Goal: Transaction & Acquisition: Book appointment/travel/reservation

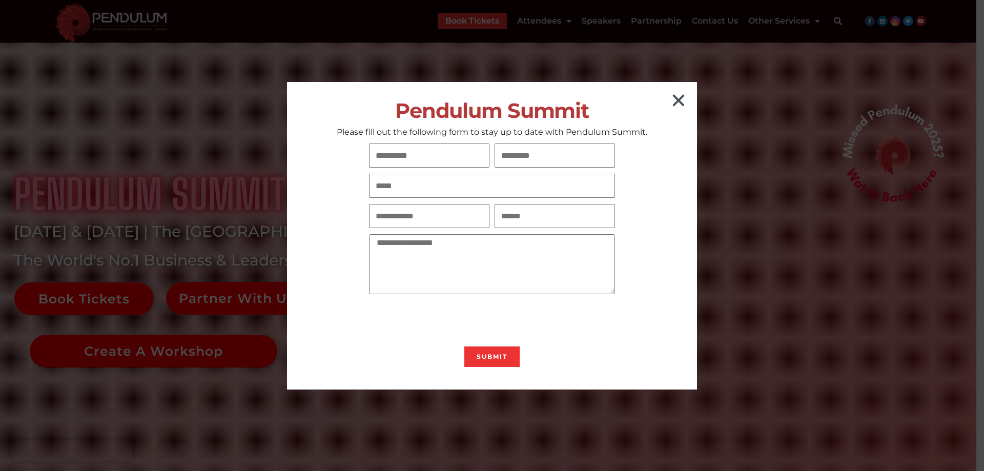
click at [679, 97] on icon "Close" at bounding box center [679, 100] width 16 height 16
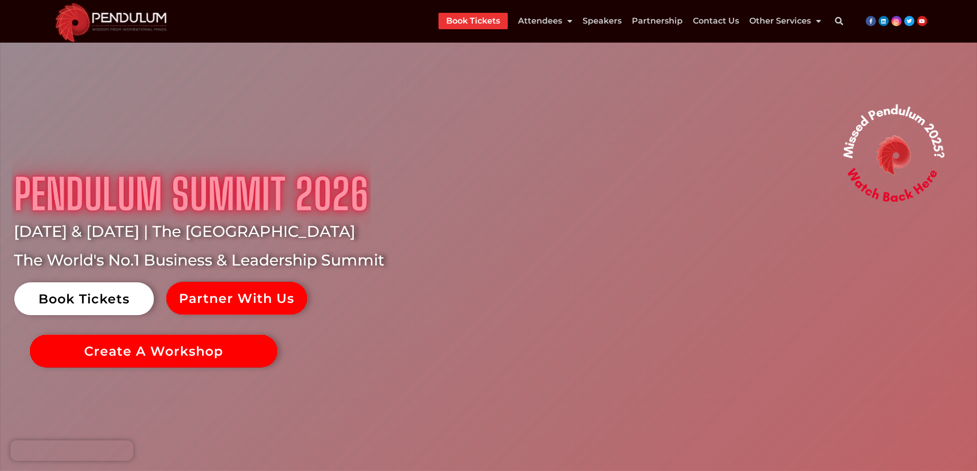
click at [106, 305] on link "Book Tickets" at bounding box center [83, 298] width 139 height 33
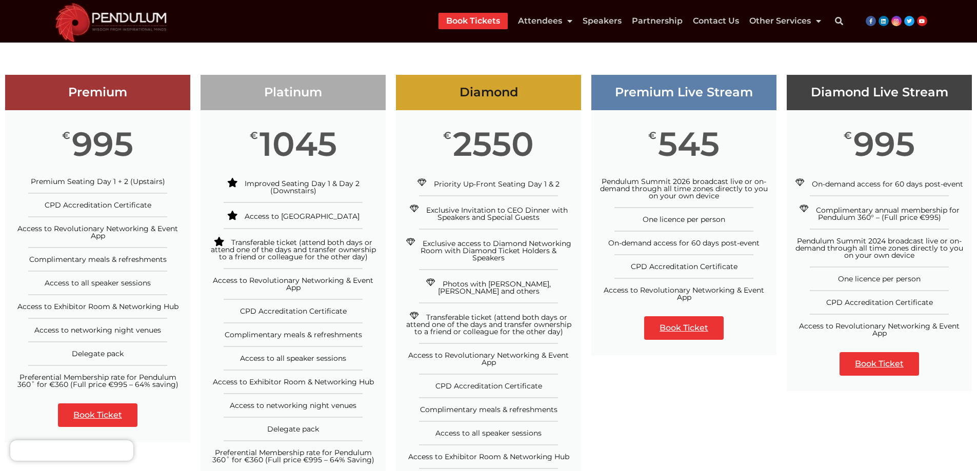
scroll to position [154, 0]
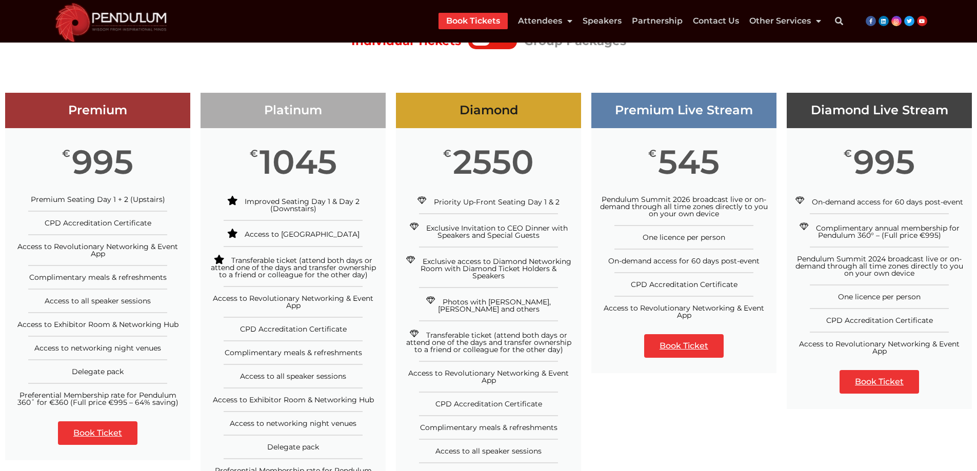
drag, startPoint x: 658, startPoint y: 257, endPoint x: 741, endPoint y: 256, distance: 83.6
click at [741, 256] on span "On-demand access for 60 days post-event" at bounding box center [683, 260] width 151 height 9
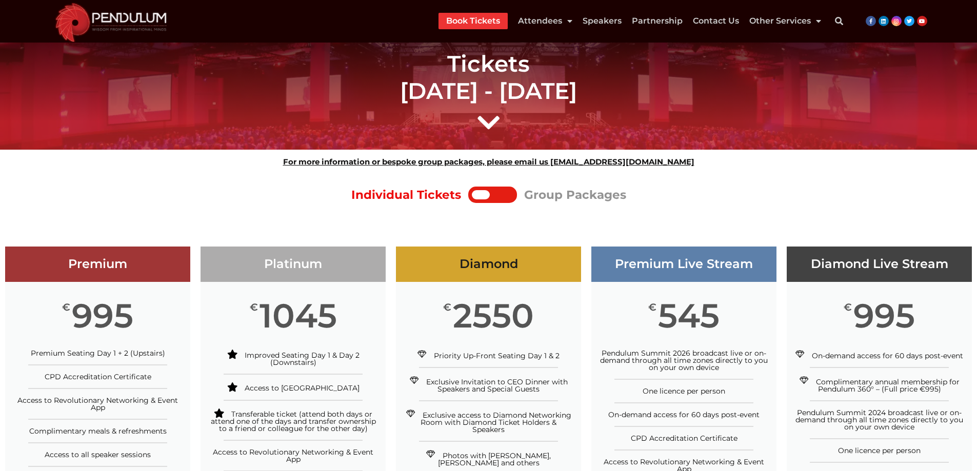
scroll to position [0, 0]
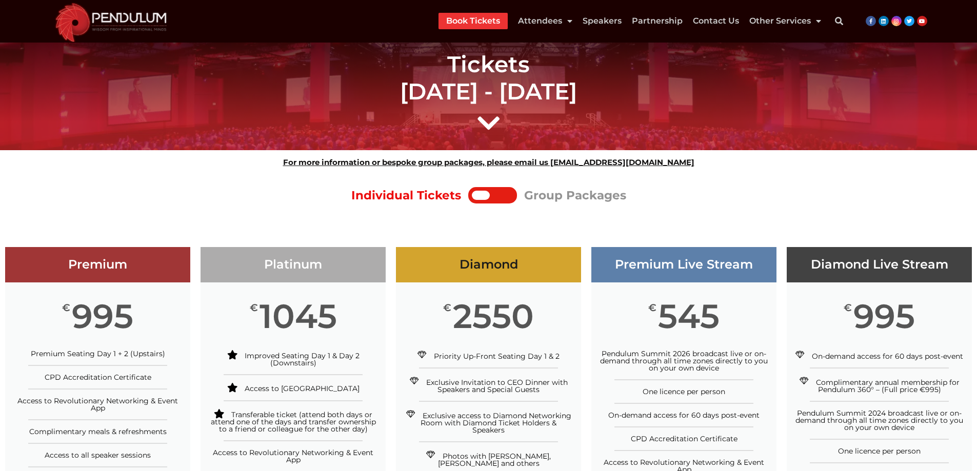
drag, startPoint x: 454, startPoint y: 90, endPoint x: 631, endPoint y: 87, distance: 177.4
click at [632, 87] on h1 "Tickets January 7th - 8th, 2026" at bounding box center [488, 78] width 574 height 54
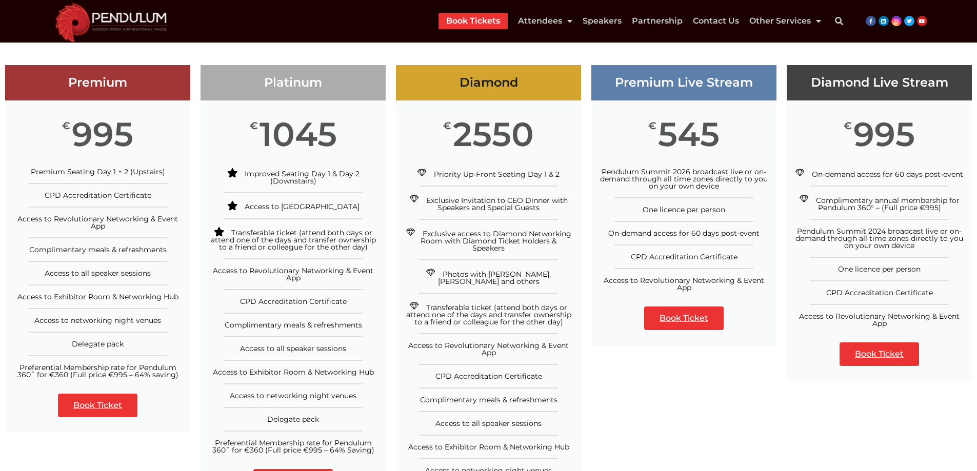
scroll to position [205, 0]
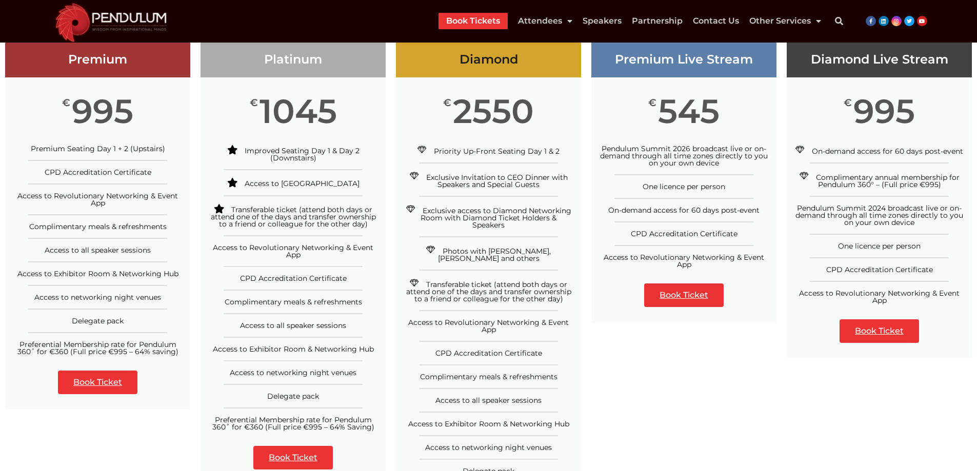
drag, startPoint x: 612, startPoint y: 209, endPoint x: 754, endPoint y: 223, distance: 142.1
click at [760, 208] on div "On-demand access for 60 days post-event" at bounding box center [684, 210] width 170 height 7
drag, startPoint x: 632, startPoint y: 236, endPoint x: 756, endPoint y: 236, distance: 124.1
click at [756, 236] on div "CPD Accreditation Certificate" at bounding box center [684, 233] width 170 height 7
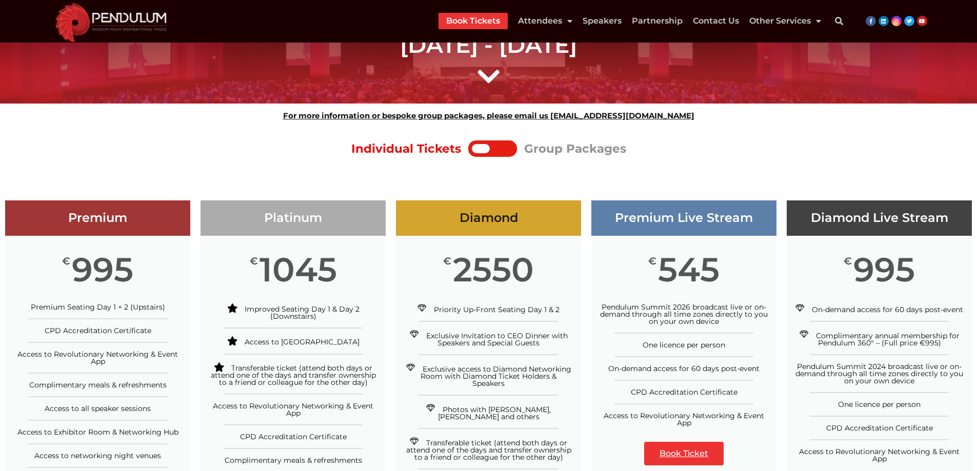
scroll to position [0, 0]
